Goal: Learn about a topic

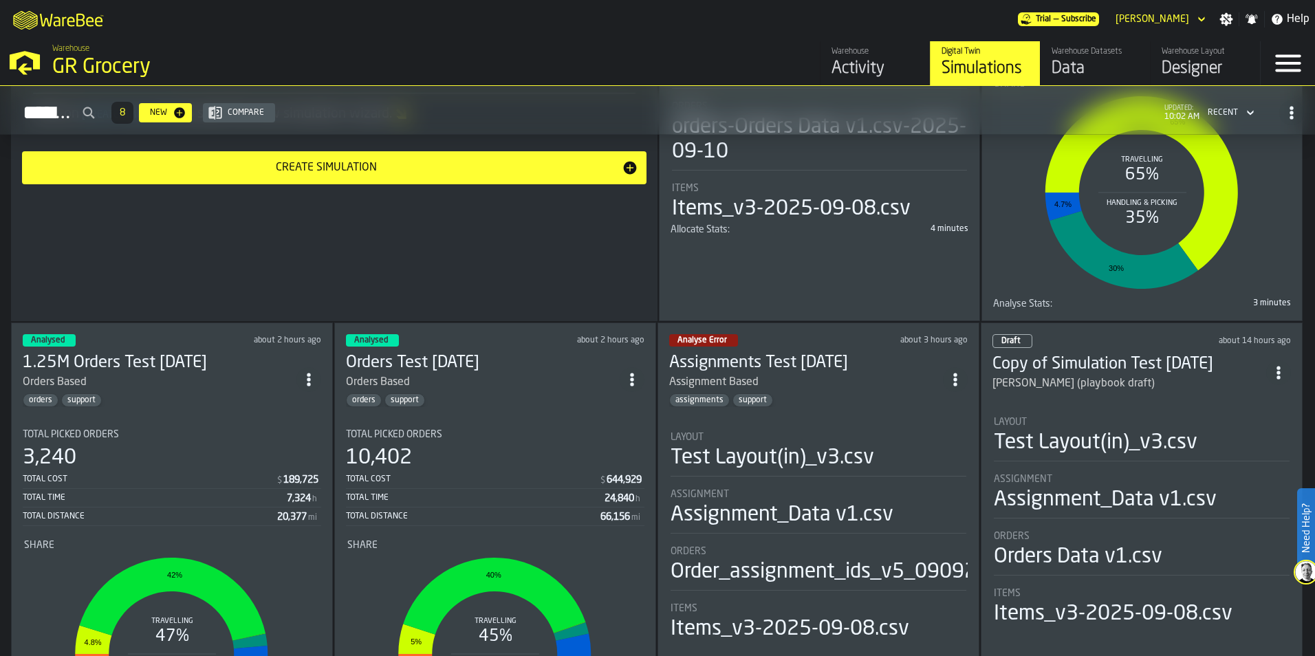
scroll to position [413, 0]
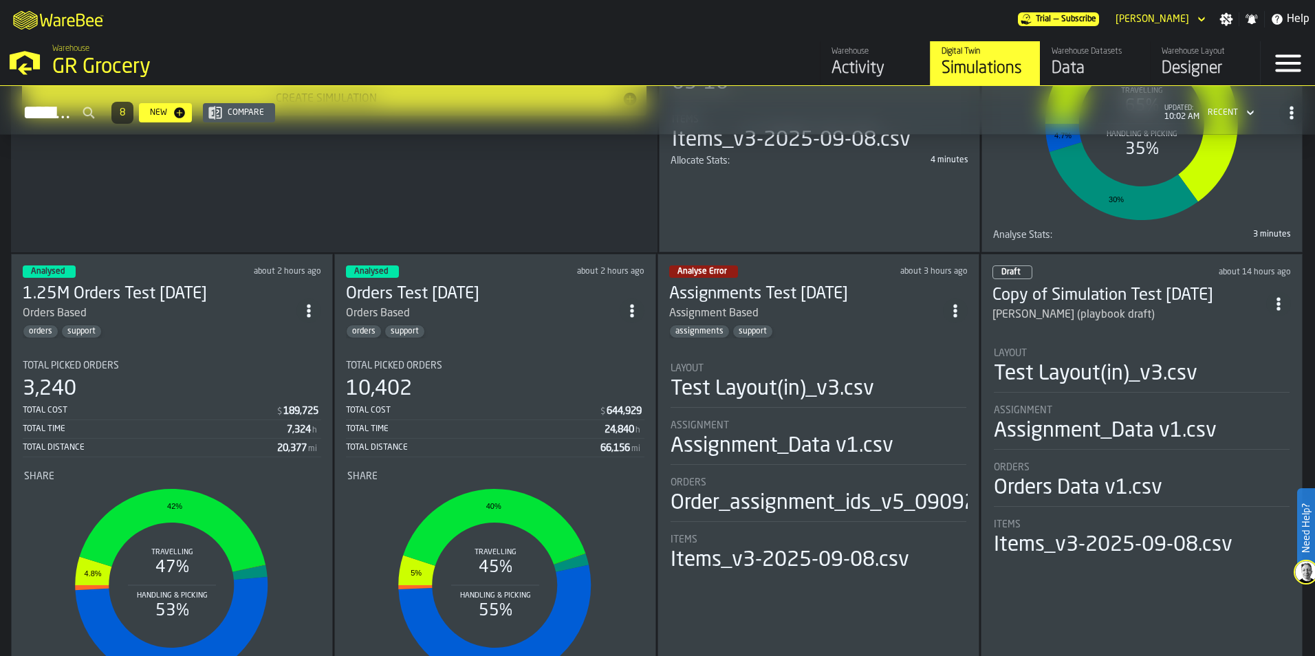
click at [215, 318] on div "Orders Based" at bounding box center [160, 313] width 274 height 17
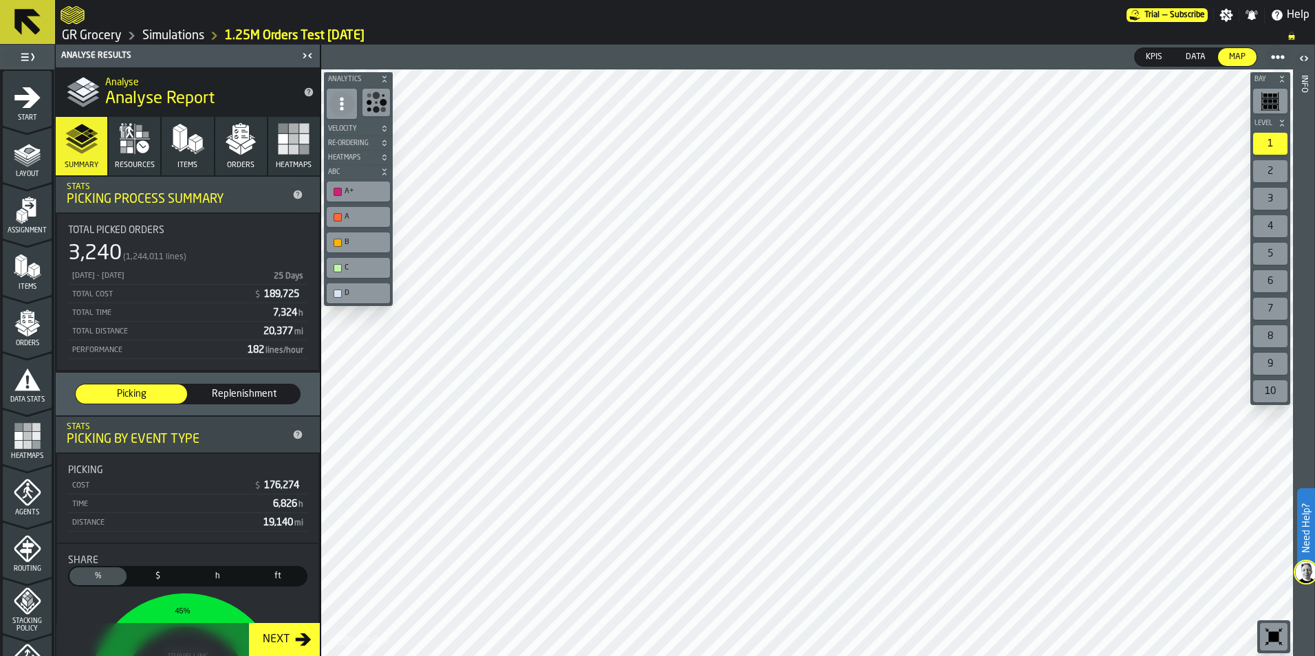
click at [134, 170] on button "Resources" at bounding box center [135, 146] width 52 height 58
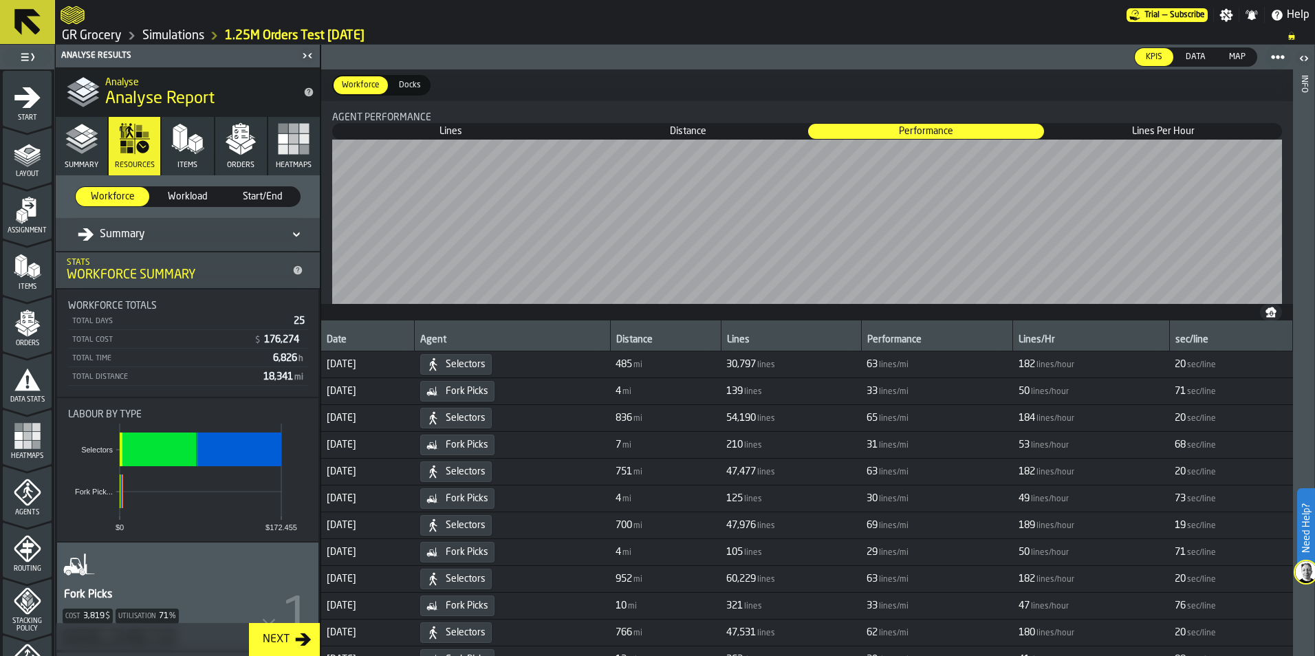
click at [175, 158] on button "Items" at bounding box center [188, 146] width 52 height 58
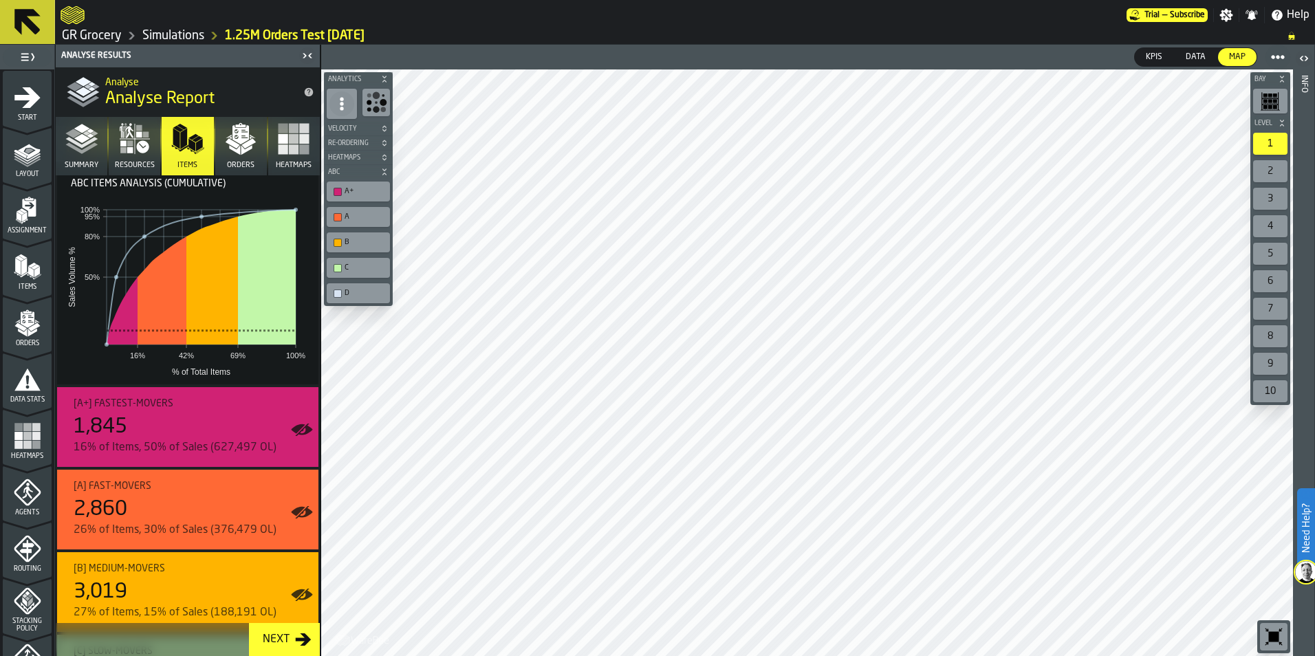
scroll to position [188, 0]
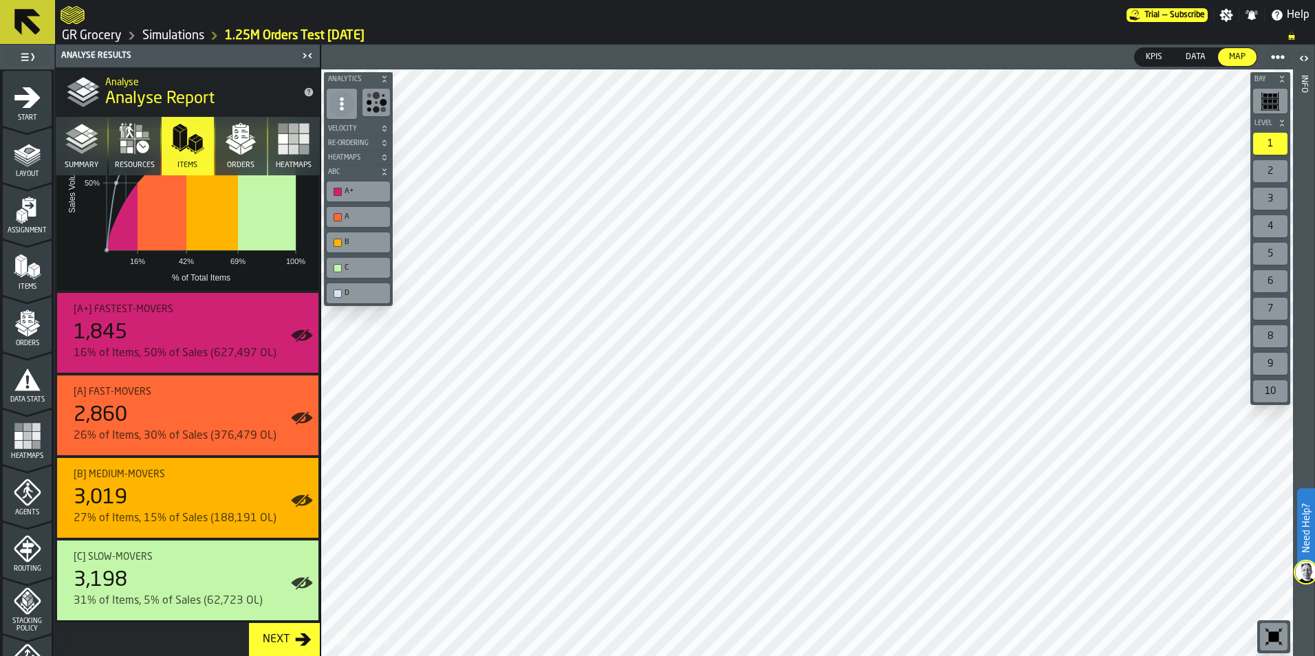
click at [363, 215] on div "A" at bounding box center [365, 216] width 41 height 9
click at [356, 240] on div "B" at bounding box center [365, 242] width 41 height 9
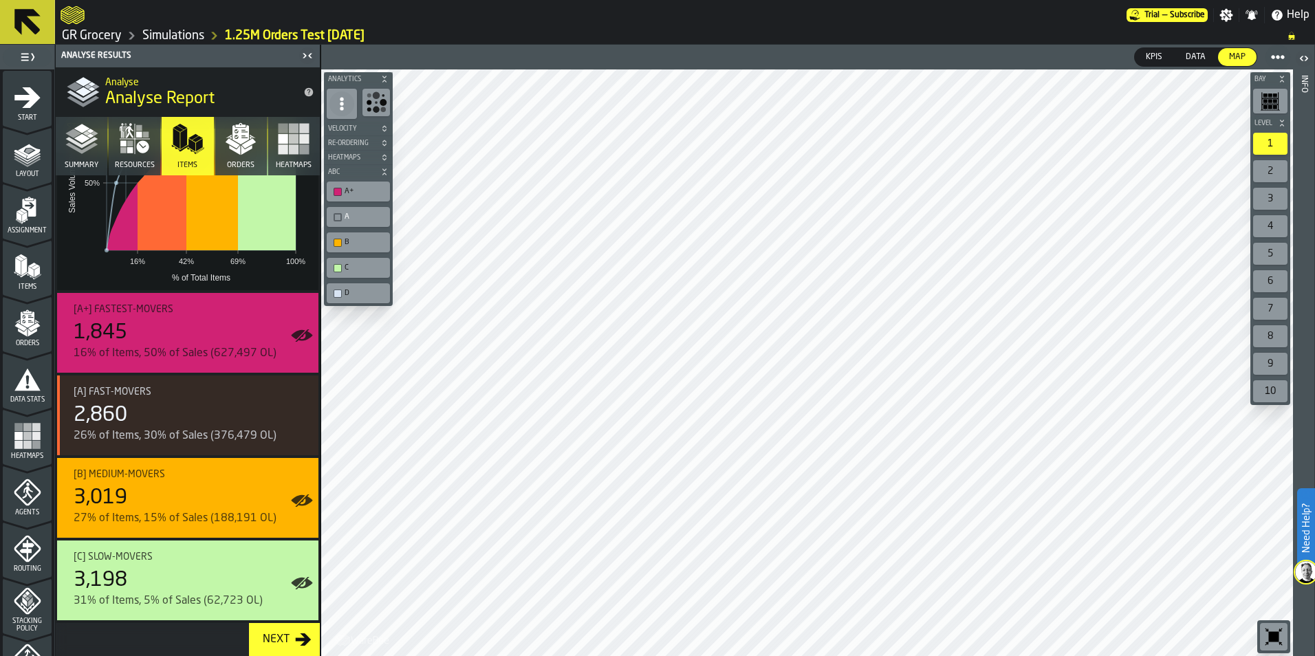
click at [350, 270] on div "C" at bounding box center [365, 267] width 41 height 9
click at [347, 287] on div "D" at bounding box center [358, 293] width 58 height 14
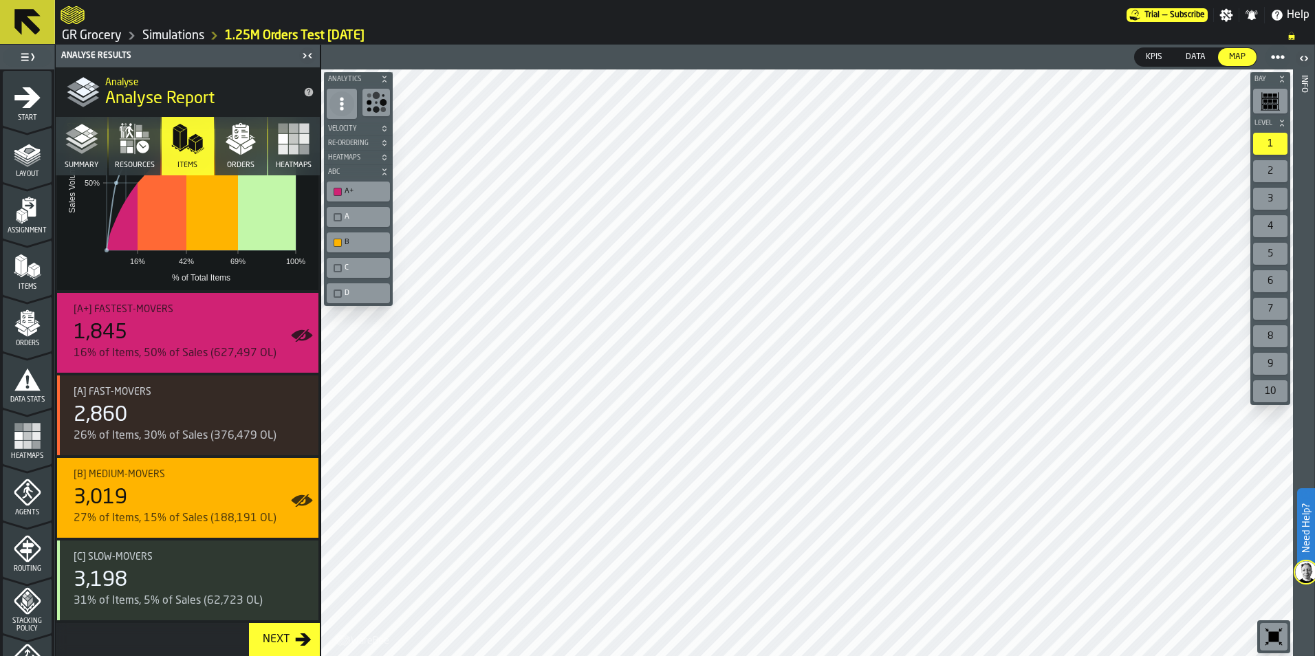
click at [363, 239] on div "B" at bounding box center [365, 242] width 41 height 9
